Goal: Transaction & Acquisition: Download file/media

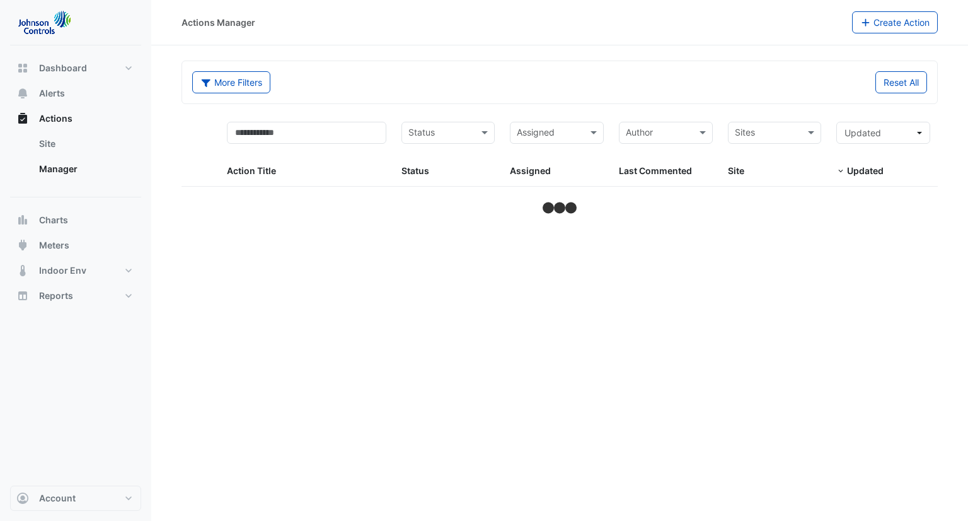
select select "***"
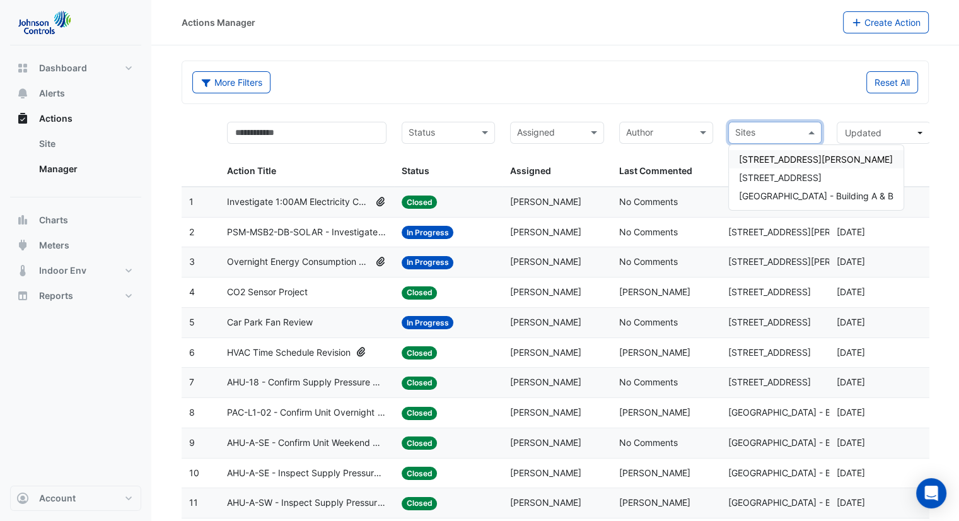
click at [743, 129] on input "text" at bounding box center [768, 134] width 66 height 14
click at [792, 162] on span "[STREET_ADDRESS][PERSON_NAME]" at bounding box center [816, 159] width 154 height 11
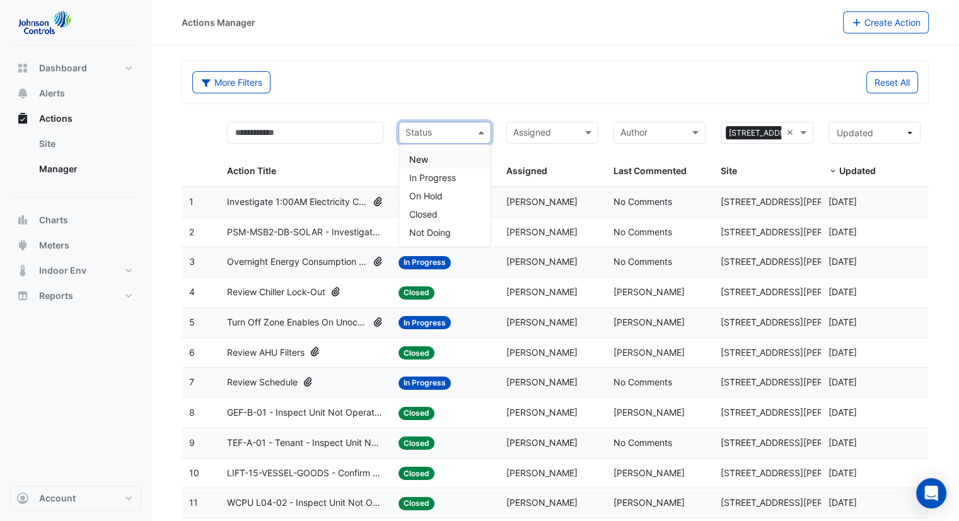
click at [486, 132] on span at bounding box center [483, 132] width 16 height 14
click at [36, 139] on link "Site" at bounding box center [85, 143] width 112 height 25
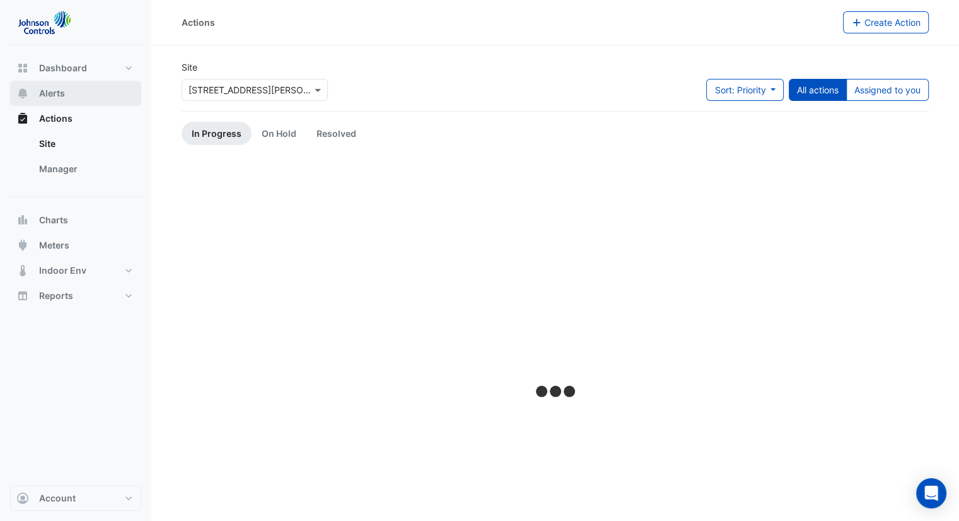
click at [51, 84] on button "Alerts" at bounding box center [75, 93] width 131 height 25
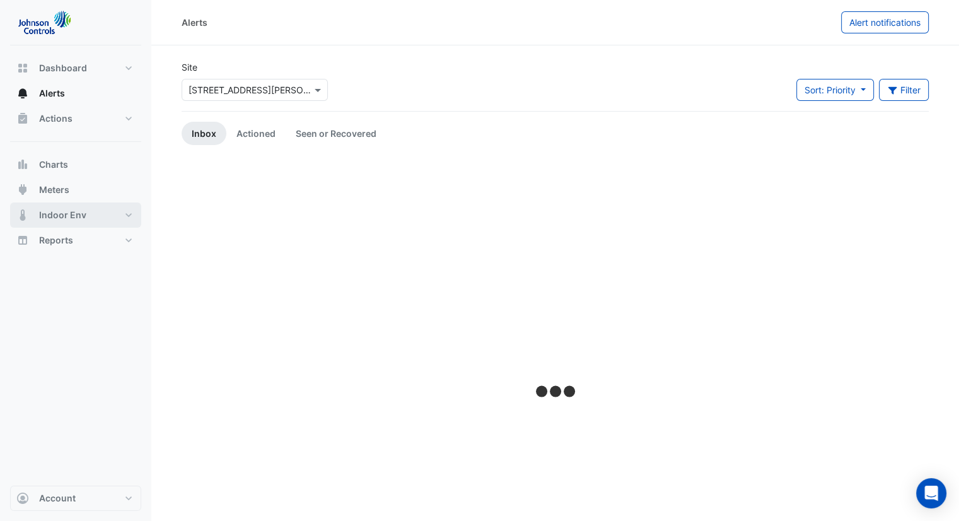
click at [110, 224] on button "Indoor Env" at bounding box center [75, 214] width 131 height 25
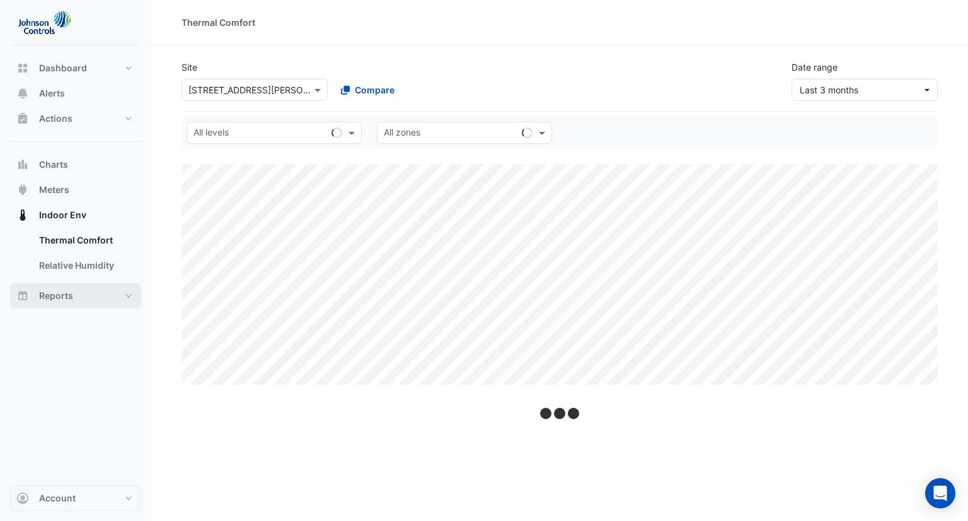
click at [130, 293] on button "Reports" at bounding box center [75, 295] width 131 height 25
select select "***"
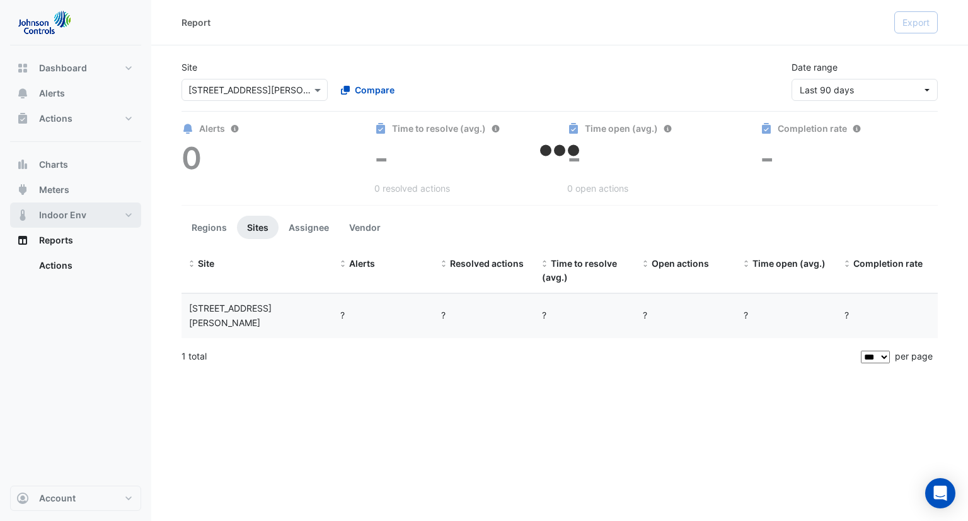
click at [105, 211] on button "Indoor Env" at bounding box center [75, 214] width 131 height 25
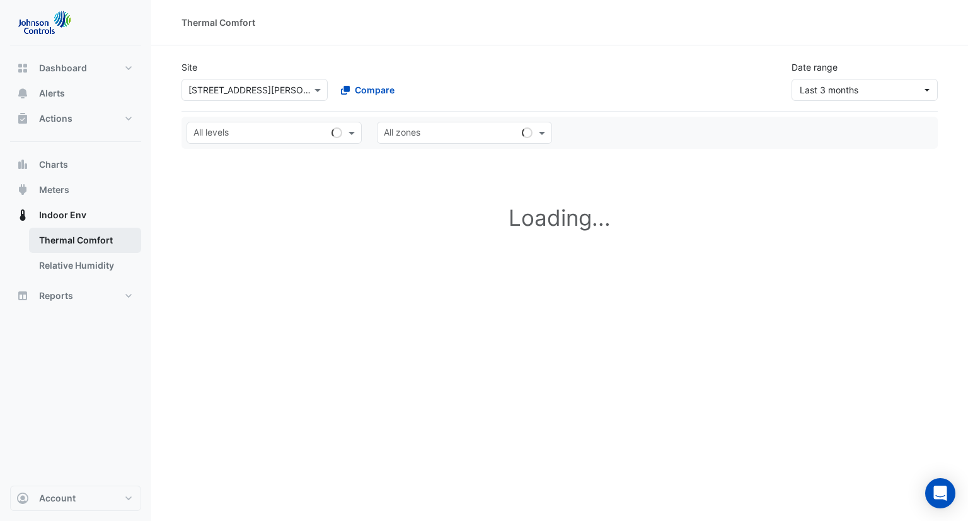
click at [106, 243] on link "Thermal Comfort" at bounding box center [85, 240] width 112 height 25
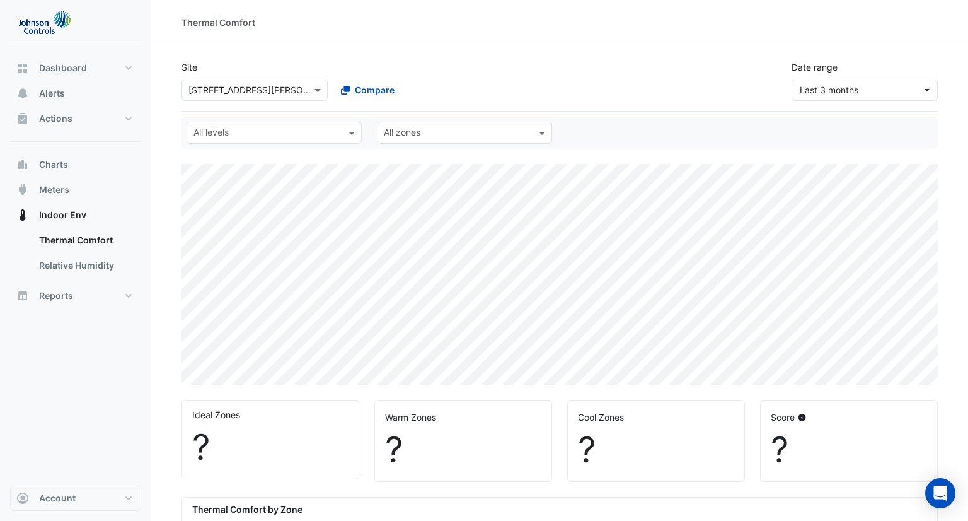
select select "***"
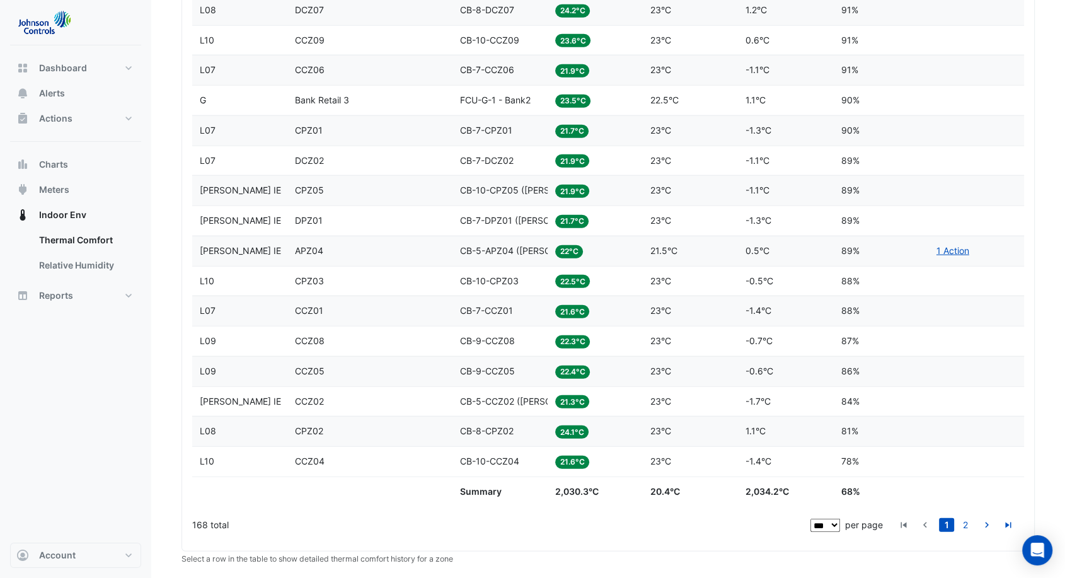
scroll to position [3325, 0]
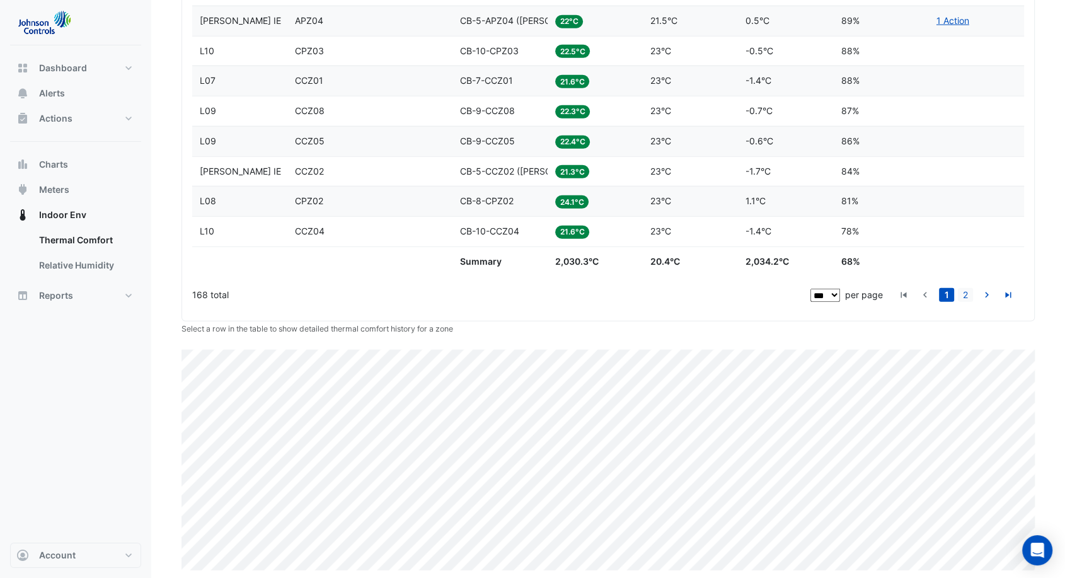
click at [967, 288] on link "2" at bounding box center [965, 295] width 15 height 14
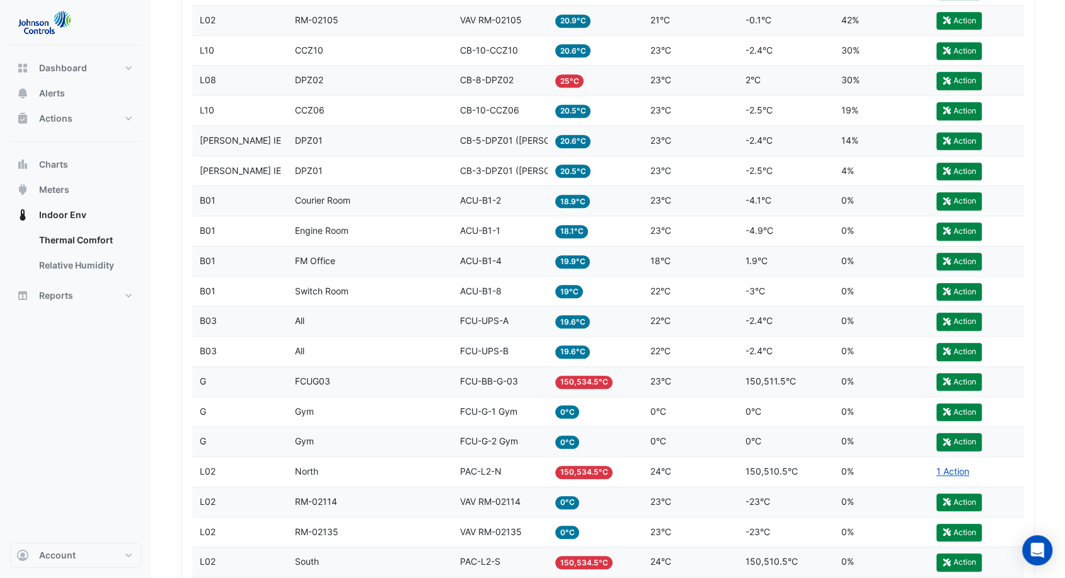
scroll to position [1331, 0]
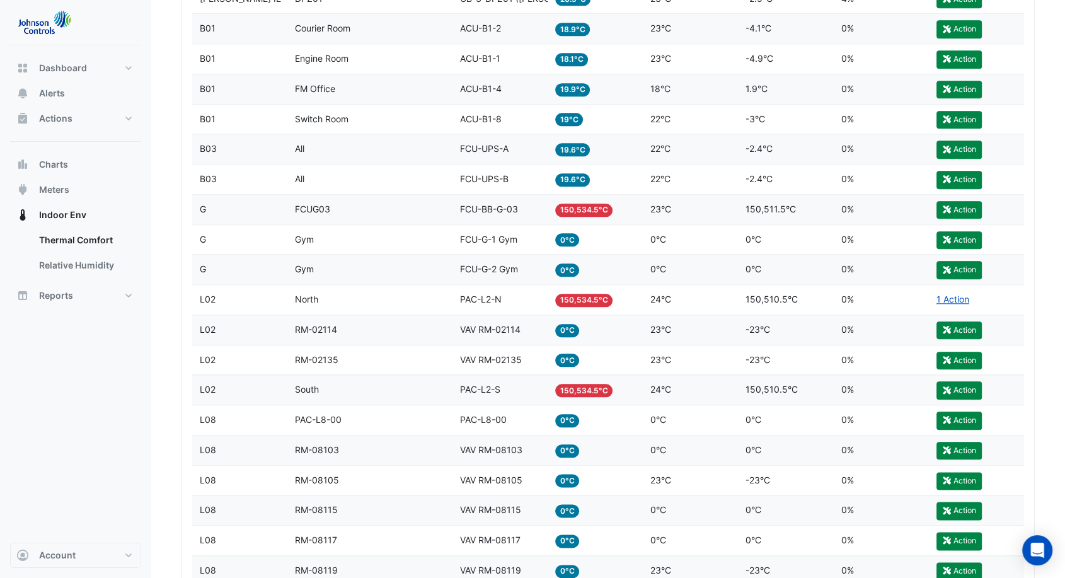
click at [518, 236] on span "FCU-G-1 Gym" at bounding box center [488, 239] width 57 height 11
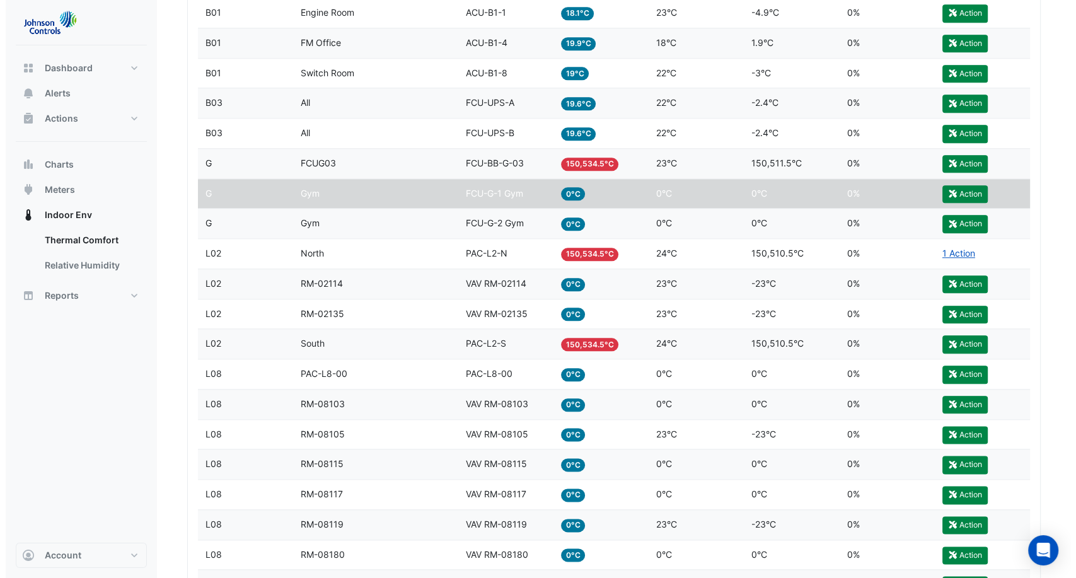
scroll to position [1401, 0]
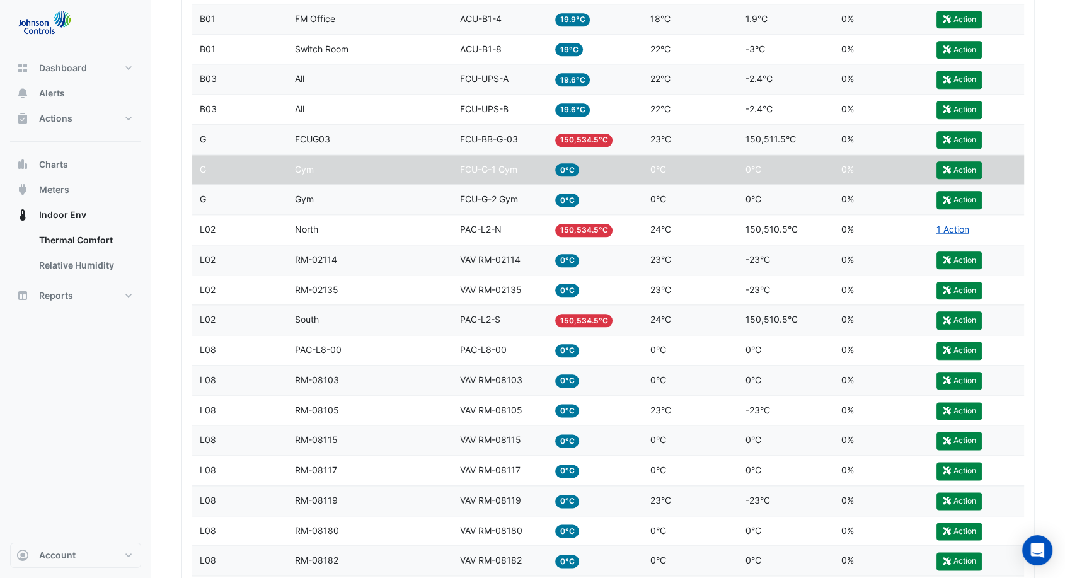
click at [590, 194] on div "Temp 0°C" at bounding box center [595, 199] width 80 height 14
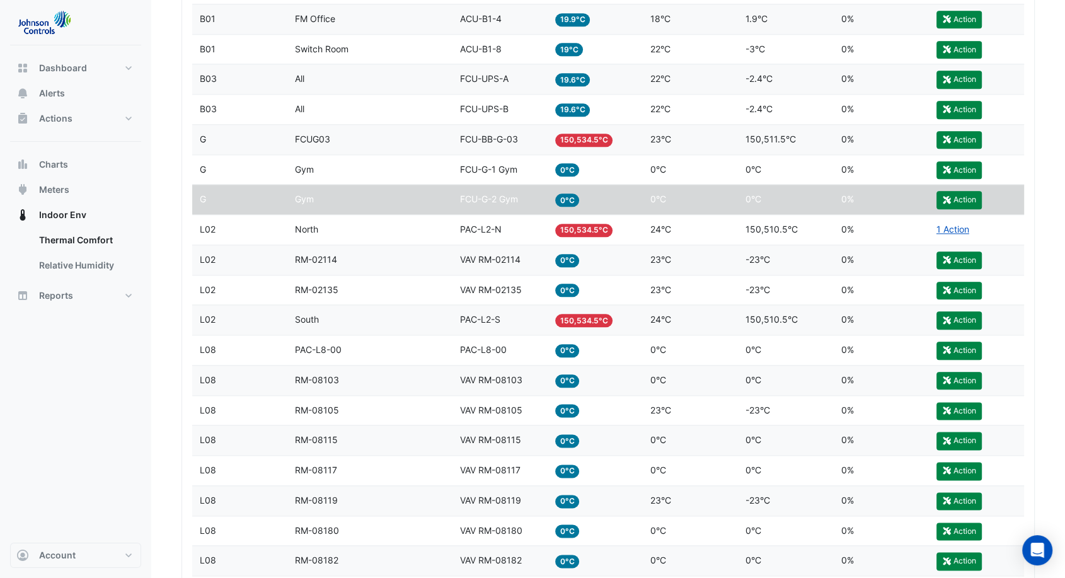
click at [380, 195] on div "Zone Gym" at bounding box center [369, 199] width 149 height 14
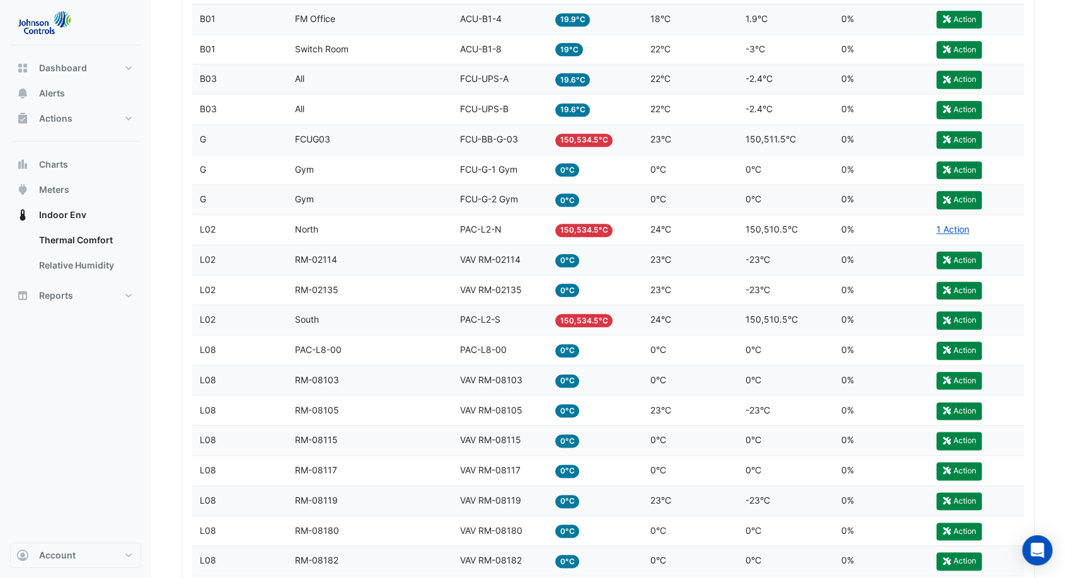
click at [570, 199] on span "0°C" at bounding box center [567, 200] width 25 height 13
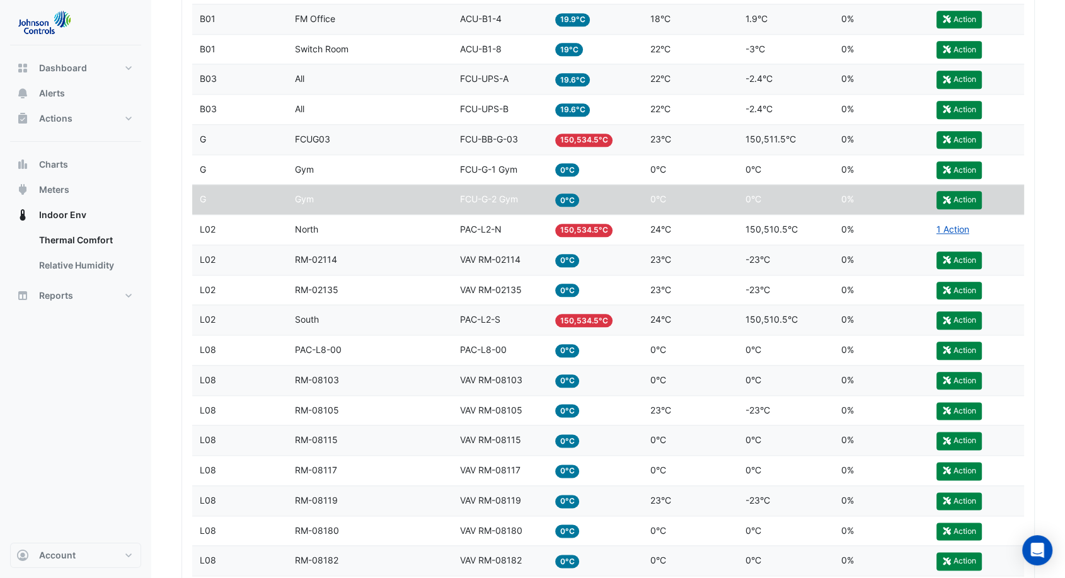
click at [570, 171] on span "0°C" at bounding box center [567, 169] width 25 height 13
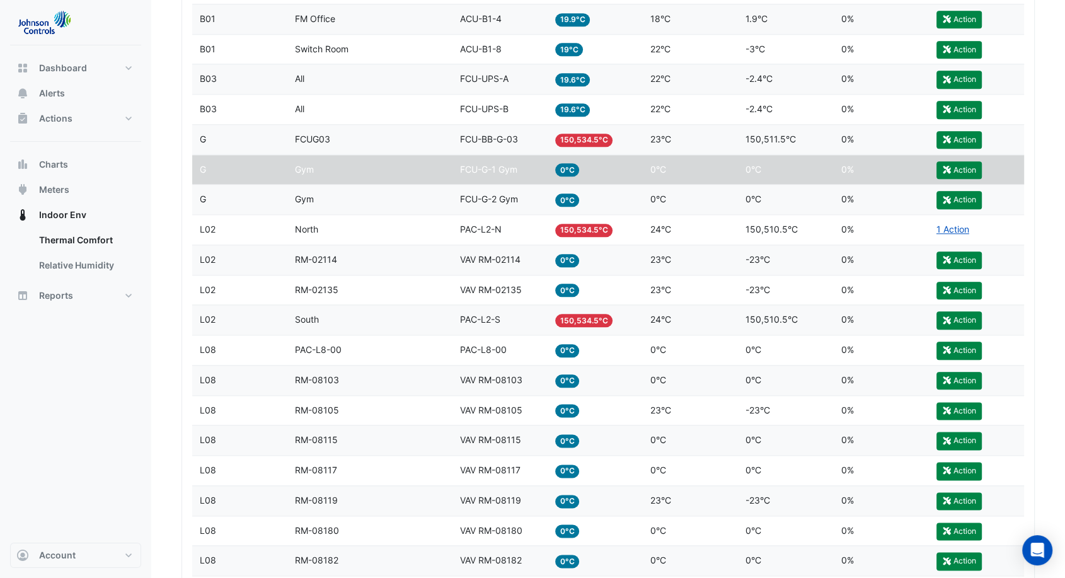
click at [569, 169] on span "0°C" at bounding box center [567, 169] width 25 height 13
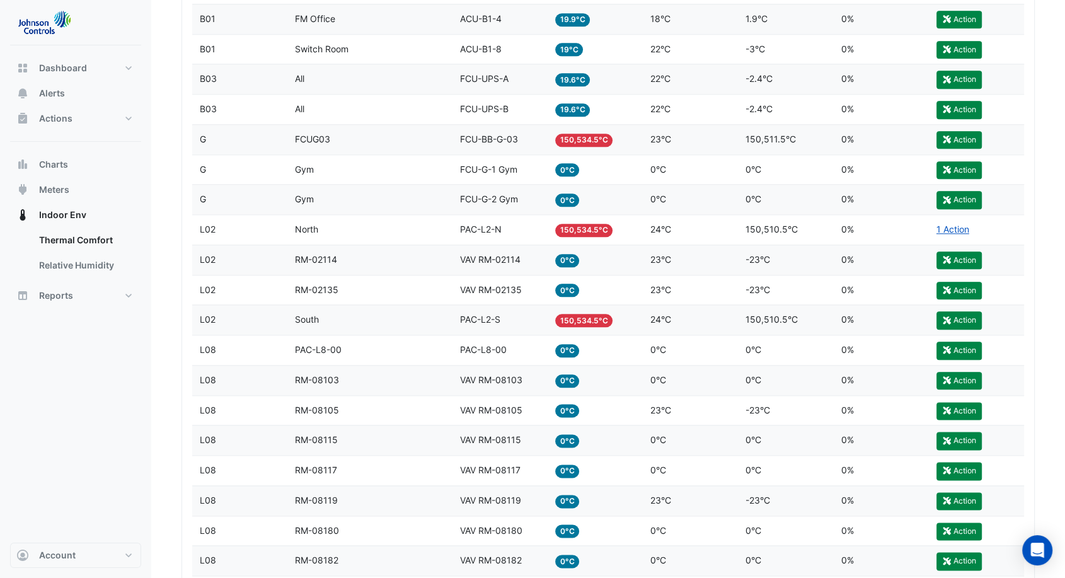
click at [569, 169] on span "0°C" at bounding box center [567, 169] width 25 height 13
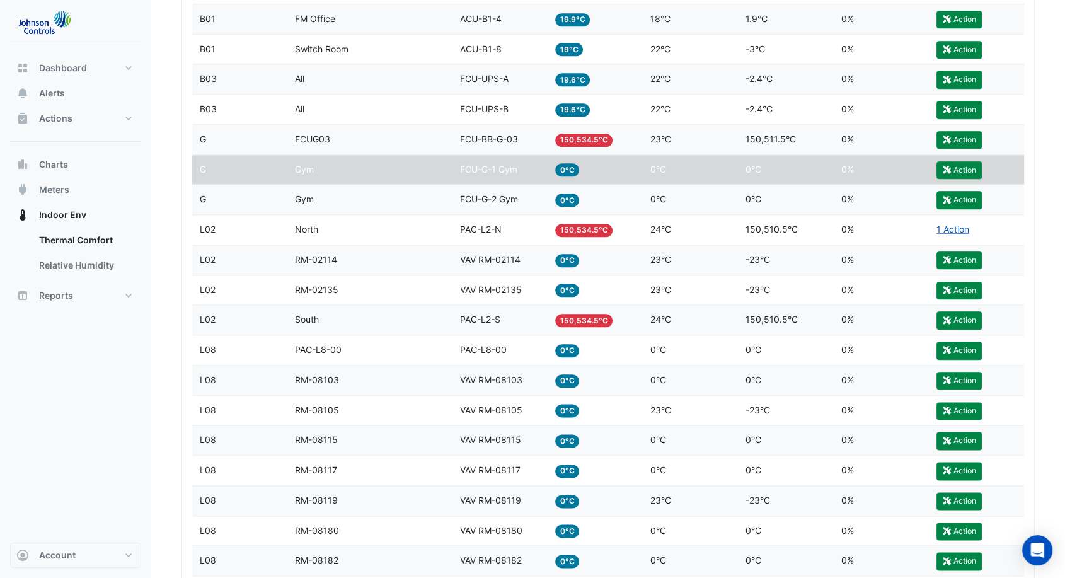
click at [569, 169] on span "0°C" at bounding box center [567, 169] width 25 height 13
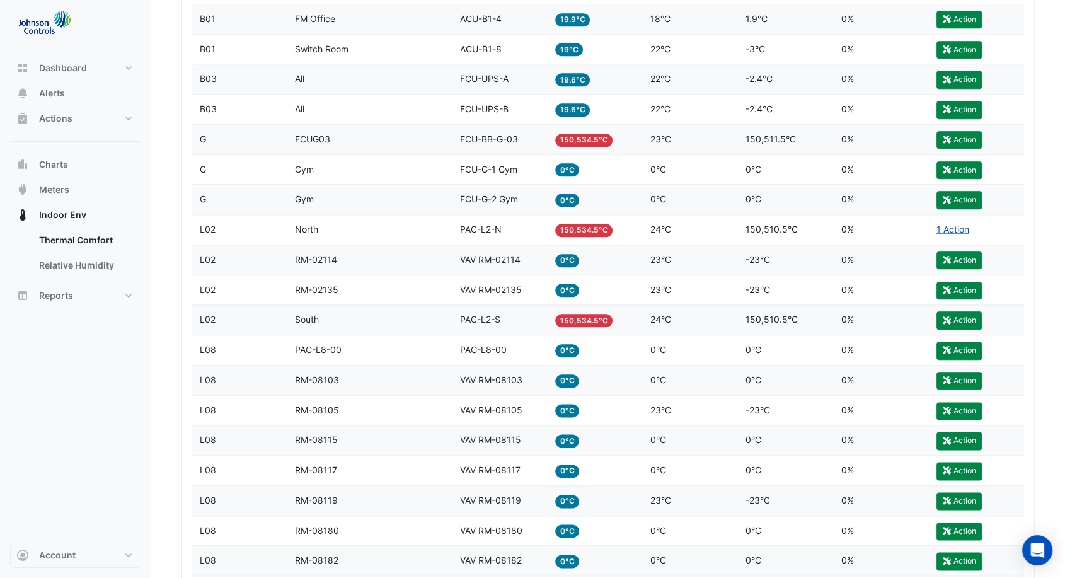
click at [565, 178] on datatable-body-cell "Temp 0°C" at bounding box center [595, 170] width 95 height 30
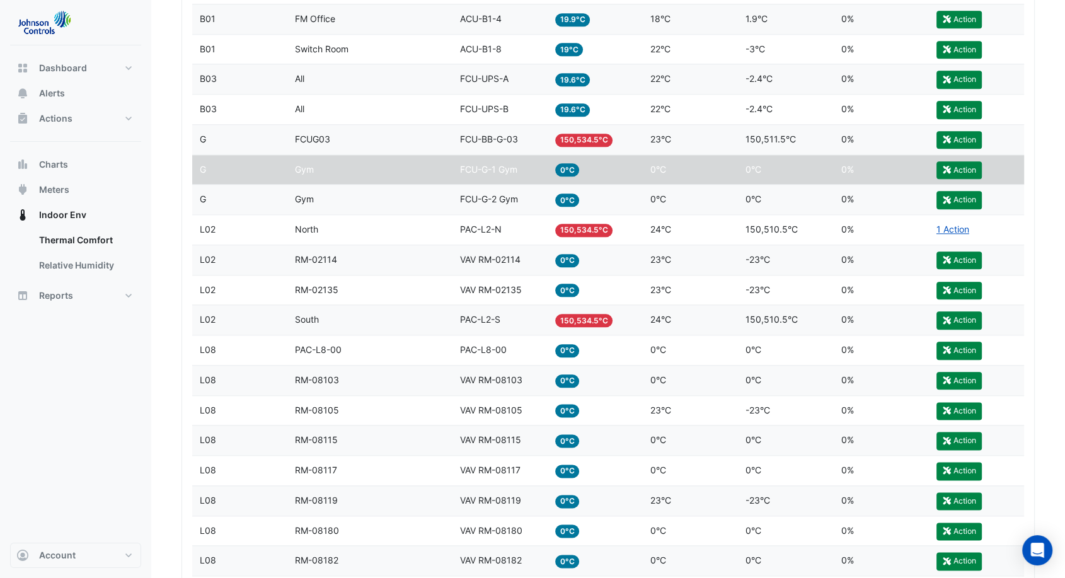
drag, startPoint x: 564, startPoint y: 175, endPoint x: 567, endPoint y: 169, distance: 7.0
click at [567, 169] on span "0°C" at bounding box center [567, 169] width 25 height 13
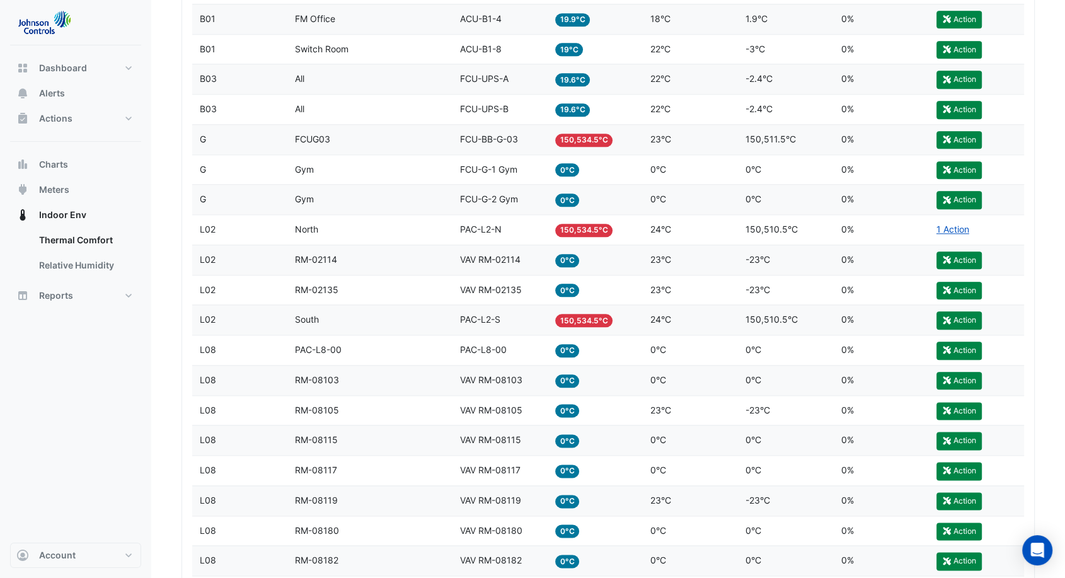
click at [567, 169] on span "0°C" at bounding box center [567, 169] width 25 height 13
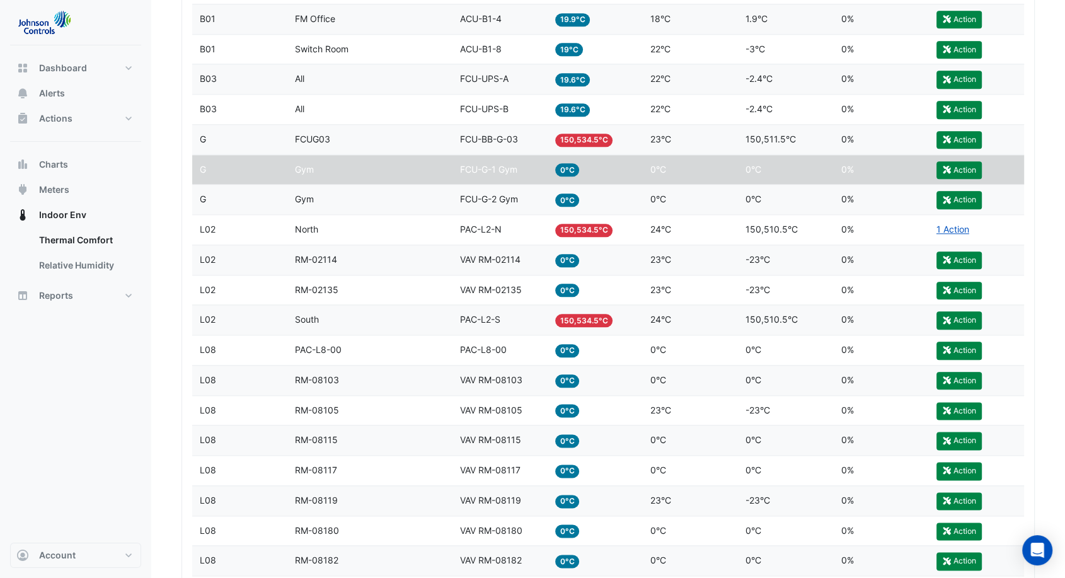
click at [567, 169] on span "0°C" at bounding box center [567, 169] width 25 height 13
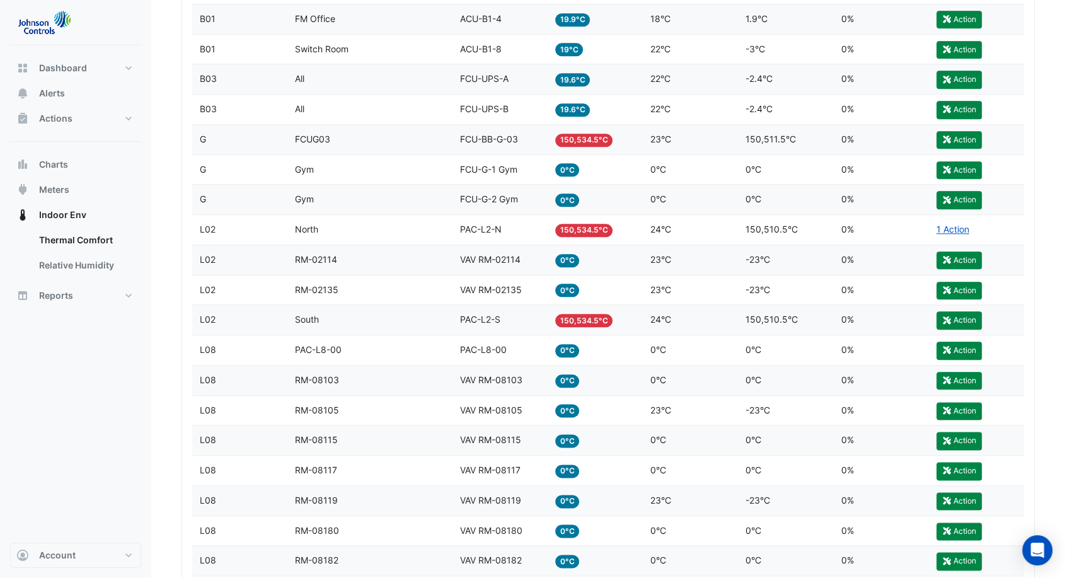
click at [567, 169] on span "0°C" at bounding box center [567, 169] width 25 height 13
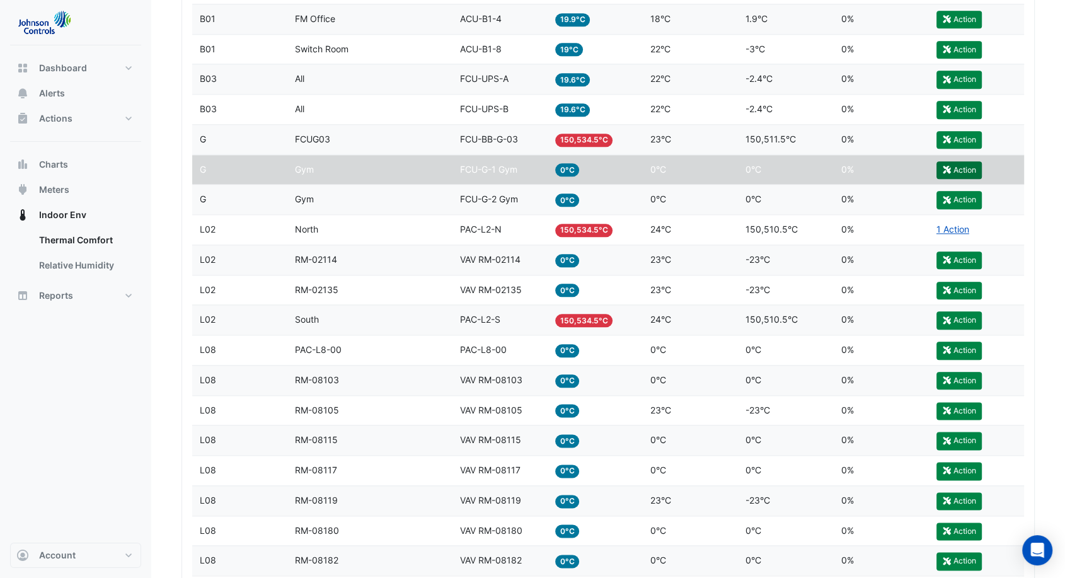
drag, startPoint x: 567, startPoint y: 169, endPoint x: 945, endPoint y: 163, distance: 378.3
click at [945, 163] on button "Action" at bounding box center [959, 170] width 45 height 18
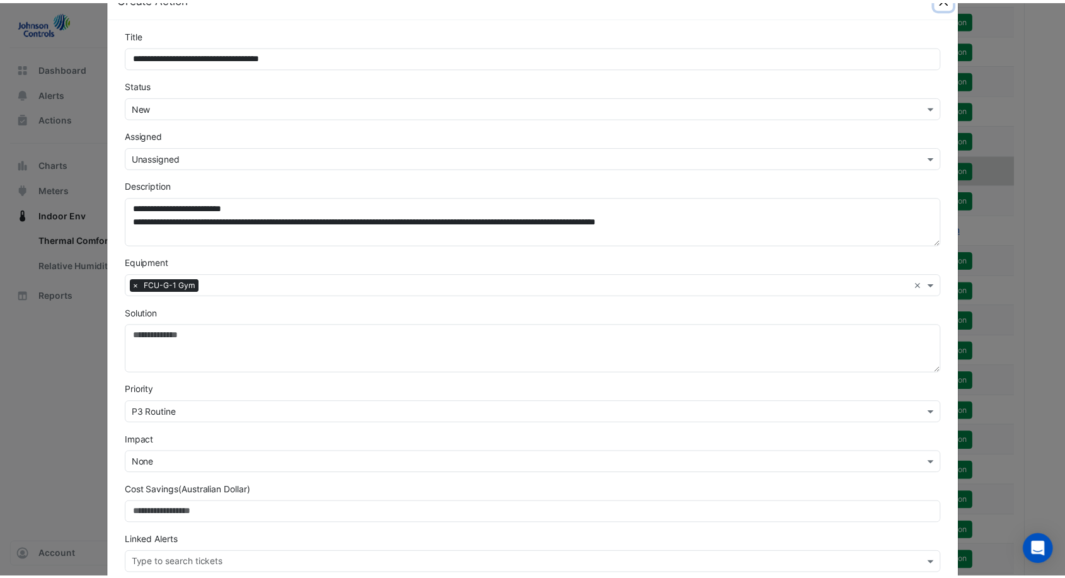
scroll to position [0, 0]
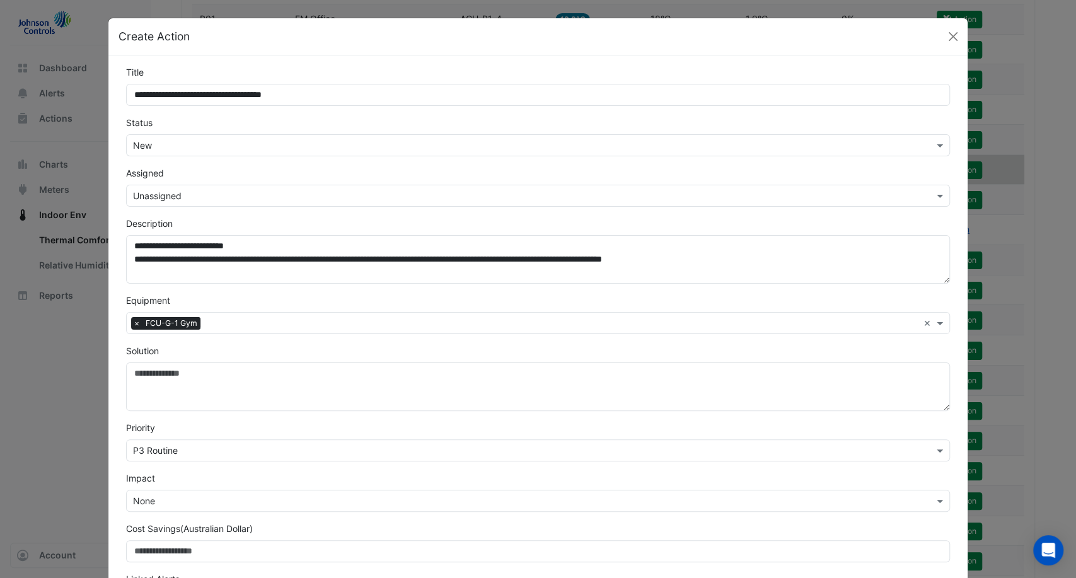
click at [937, 33] on div "Create Action" at bounding box center [538, 36] width 860 height 37
click at [947, 41] on button "Close" at bounding box center [953, 36] width 19 height 19
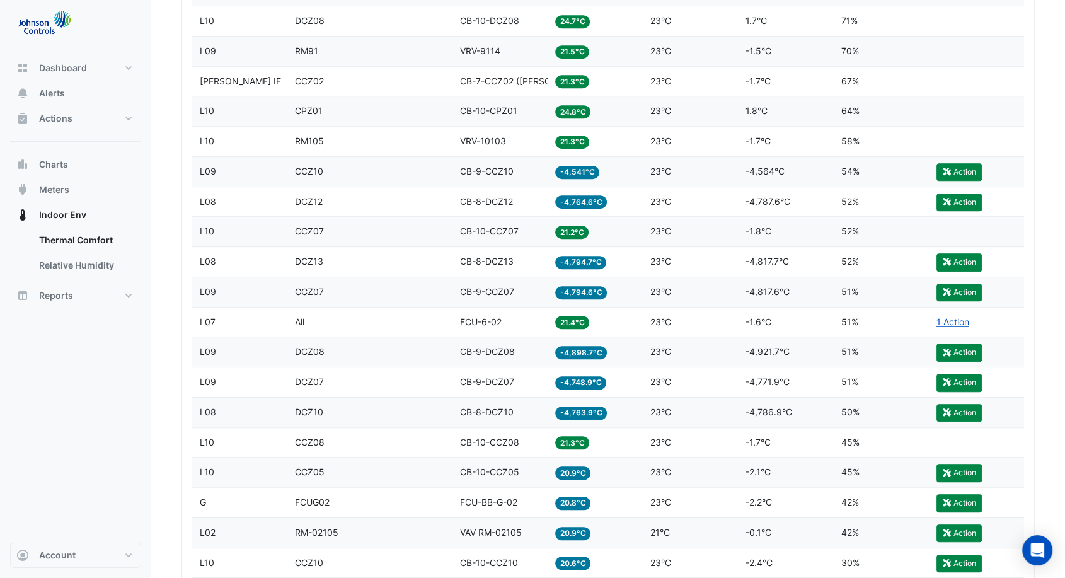
scroll to position [630, 0]
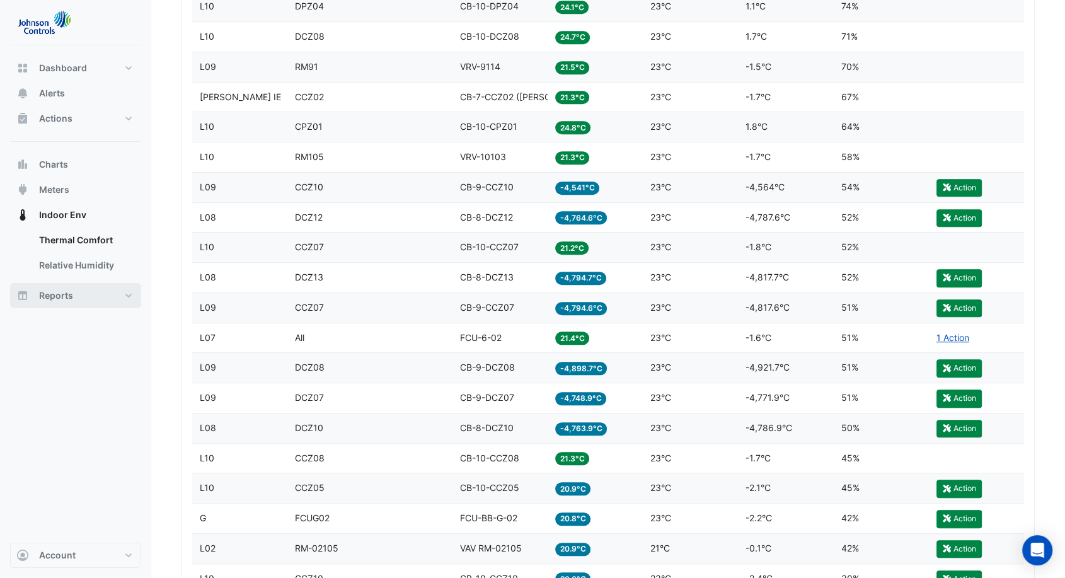
click at [51, 304] on button "Reports" at bounding box center [75, 295] width 131 height 25
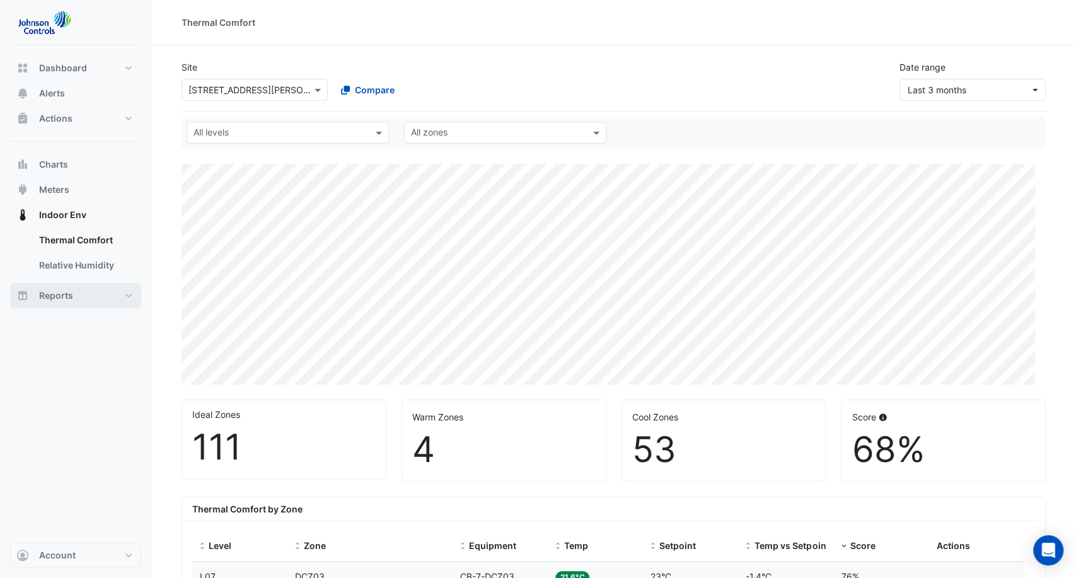
select select "***"
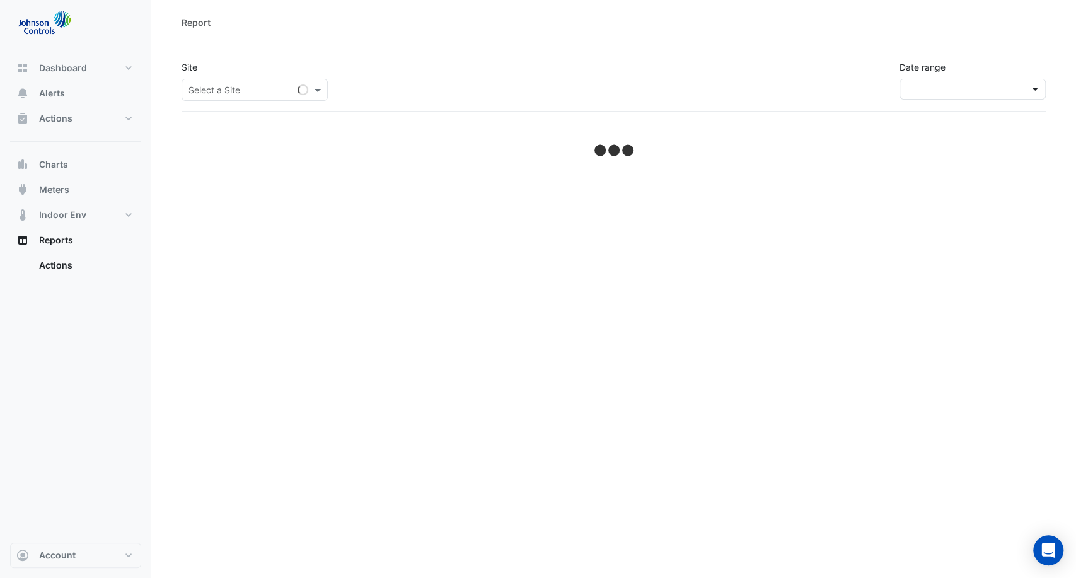
select select "***"
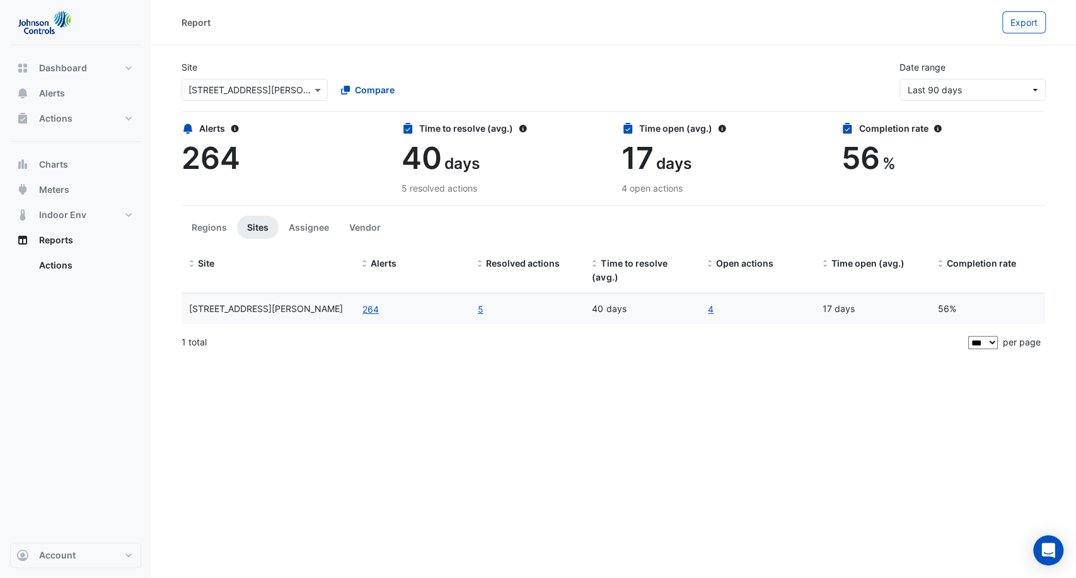
drag, startPoint x: 233, startPoint y: 131, endPoint x: 445, endPoint y: 46, distance: 228.3
click at [425, 46] on section "Site × [STREET_ADDRESS][PERSON_NAME] Compare Date range Last 90 days Alerts Ale…" at bounding box center [613, 201] width 925 height 313
click at [1019, 24] on span "Export" at bounding box center [1024, 22] width 27 height 11
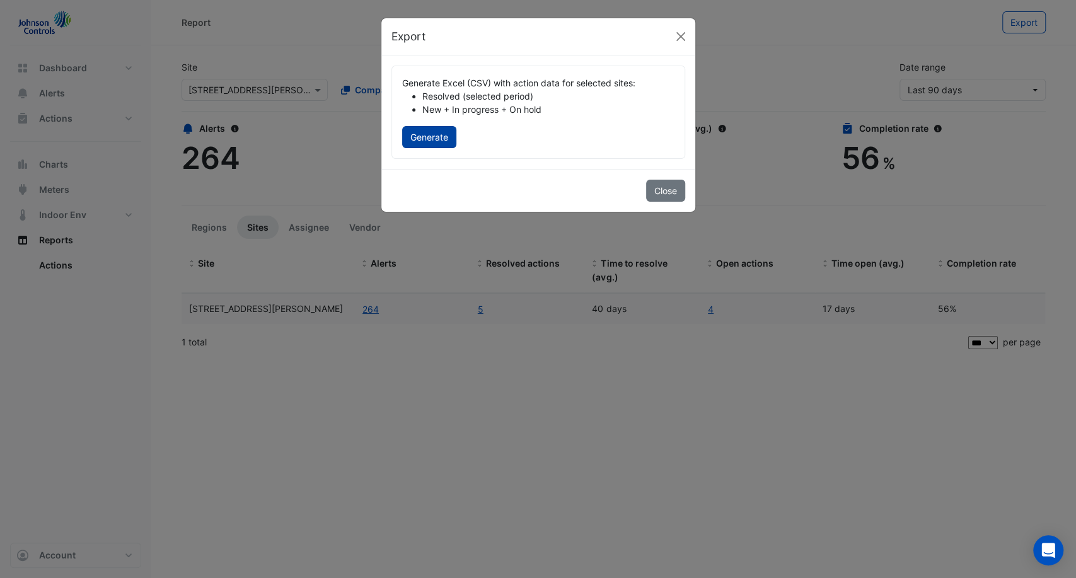
click at [432, 131] on button "Generate" at bounding box center [429, 137] width 54 height 22
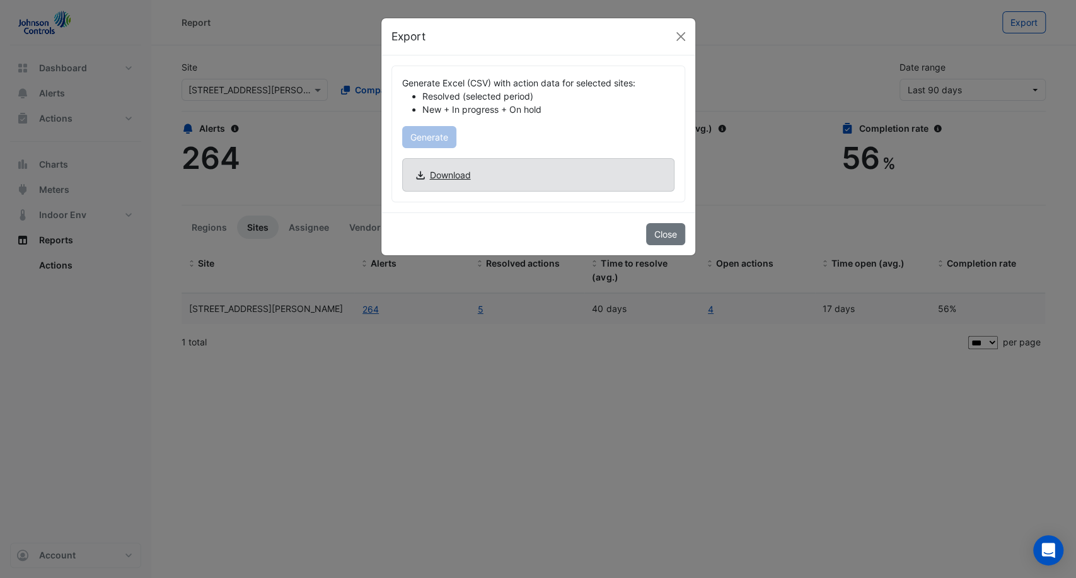
click at [435, 177] on span "Download" at bounding box center [450, 174] width 41 height 13
click at [678, 35] on button "Close" at bounding box center [680, 36] width 19 height 19
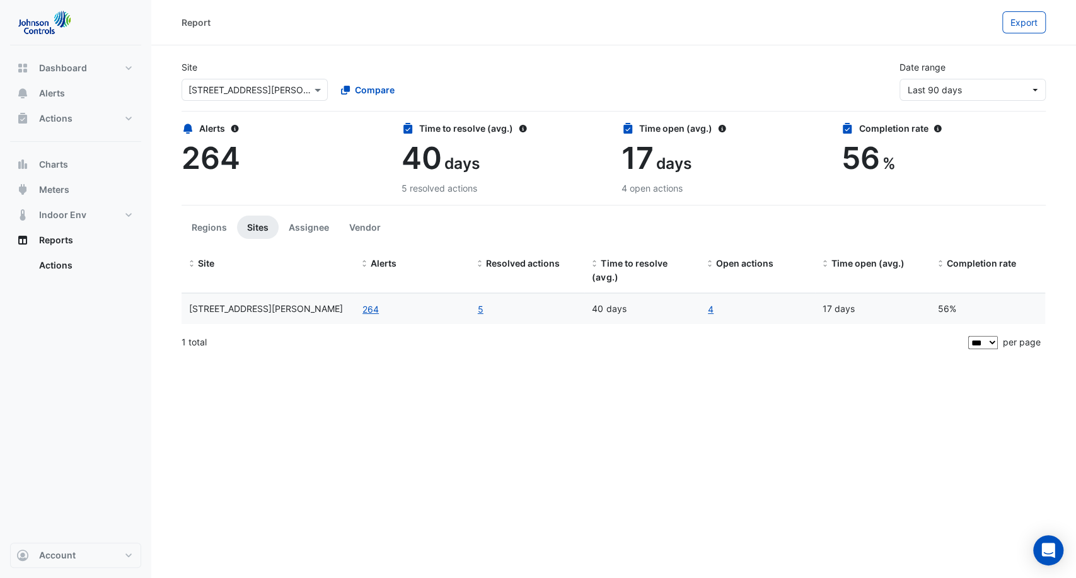
click at [862, 57] on div "Site × [STREET_ADDRESS][PERSON_NAME] Compare Date range Last 90 days" at bounding box center [613, 75] width 879 height 50
click at [69, 221] on span "Indoor Env" at bounding box center [62, 215] width 47 height 13
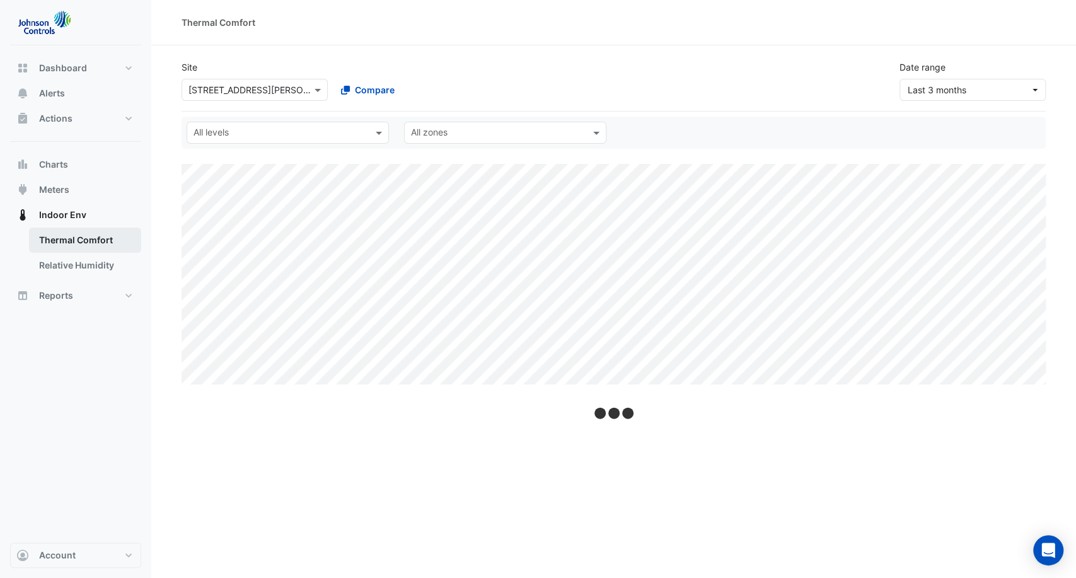
click at [85, 240] on link "Thermal Comfort" at bounding box center [85, 240] width 112 height 25
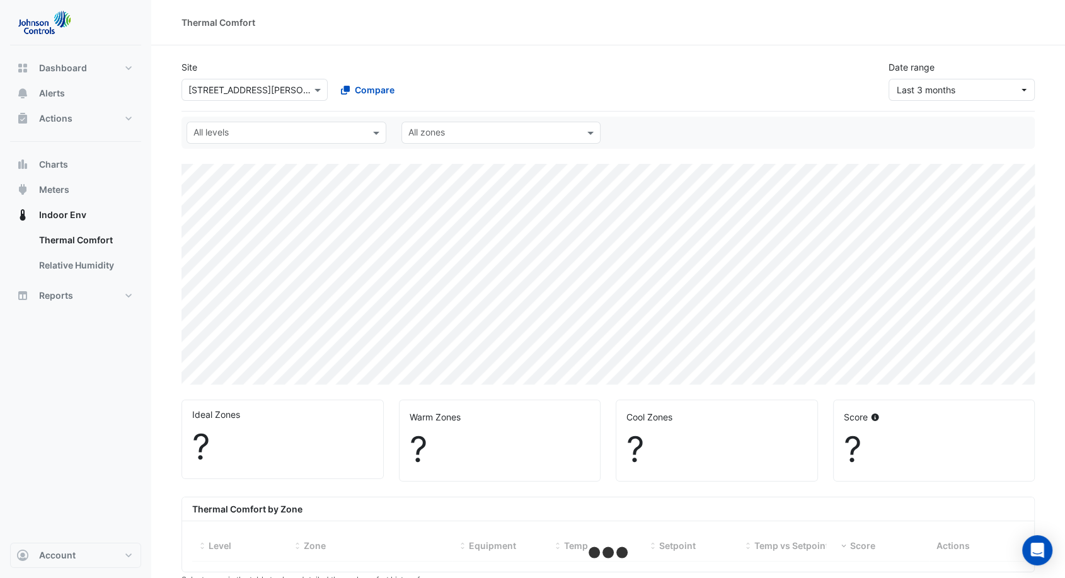
select select "***"
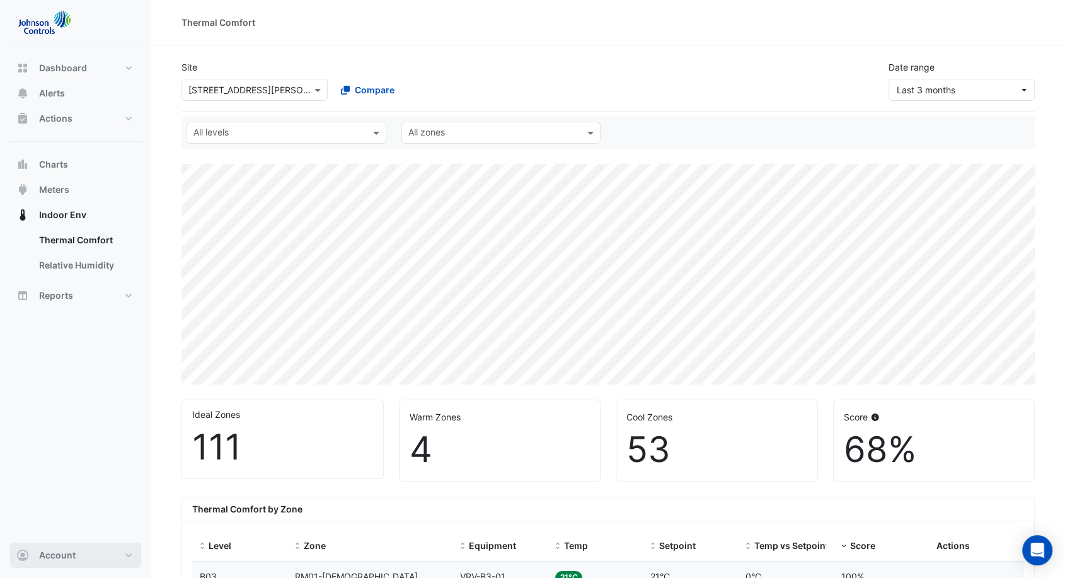
click at [119, 554] on button "Account" at bounding box center [75, 555] width 131 height 25
click at [45, 526] on link "Sign Out" at bounding box center [76, 523] width 120 height 25
